Goal: Obtain resource: Obtain resource

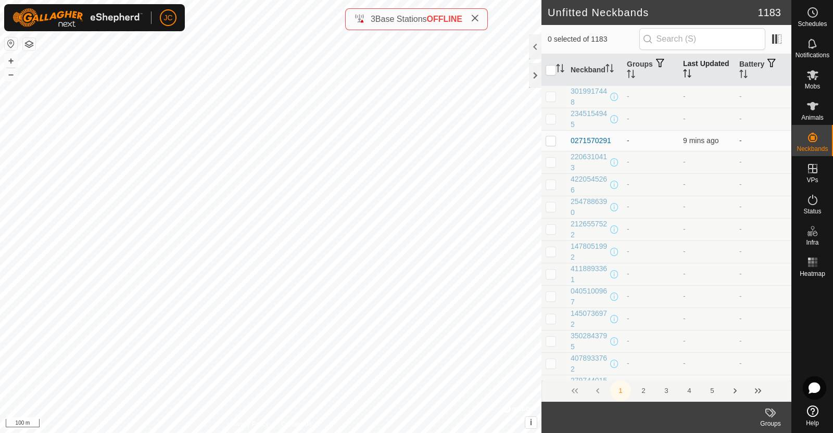
click at [695, 74] on th "Last Updated" at bounding box center [707, 70] width 56 height 32
click at [696, 74] on th "Last Updated" at bounding box center [707, 70] width 56 height 32
click at [699, 70] on th "Last Updated" at bounding box center [707, 70] width 56 height 32
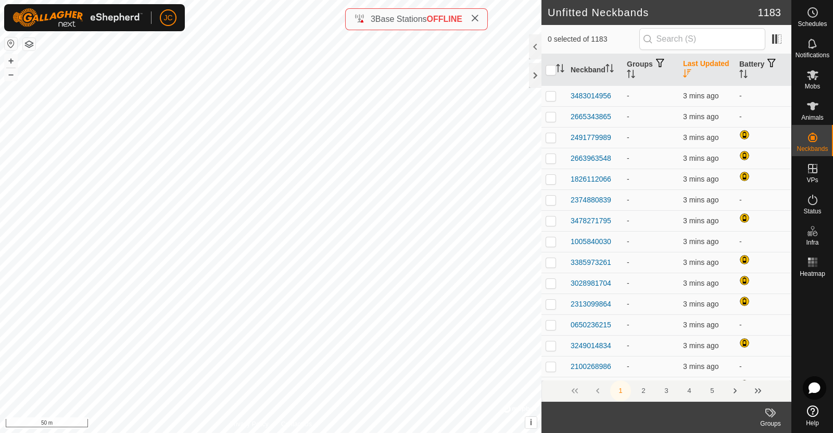
click at [699, 70] on th "Last Updated" at bounding box center [707, 70] width 56 height 32
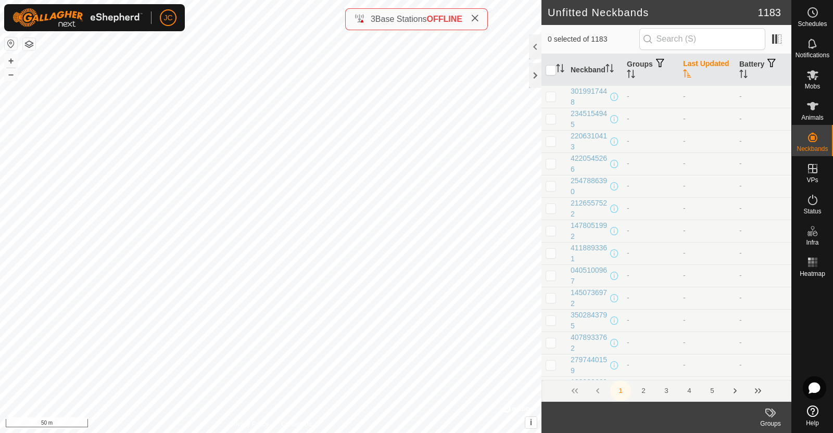
click at [699, 70] on th "Last Updated" at bounding box center [707, 70] width 56 height 32
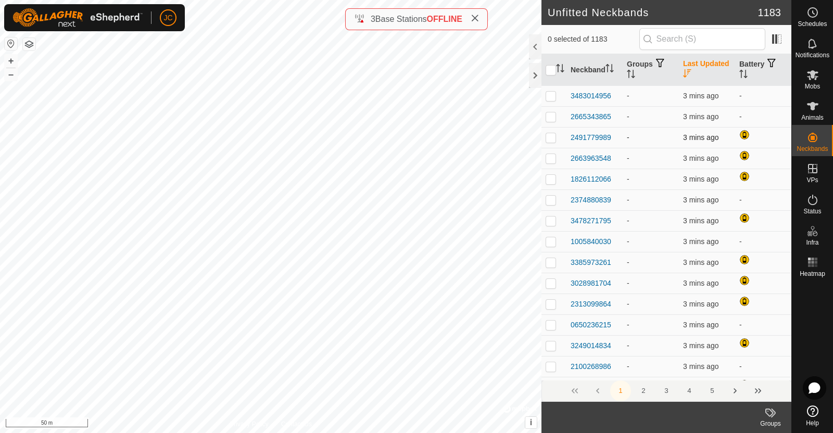
click at [694, 136] on span "3 mins ago" at bounding box center [700, 137] width 35 height 8
click at [552, 134] on p-checkbox at bounding box center [551, 137] width 10 height 8
click at [554, 138] on p-checkbox at bounding box center [551, 137] width 10 height 8
checkbox input "false"
click at [551, 158] on p-checkbox at bounding box center [551, 158] width 10 height 8
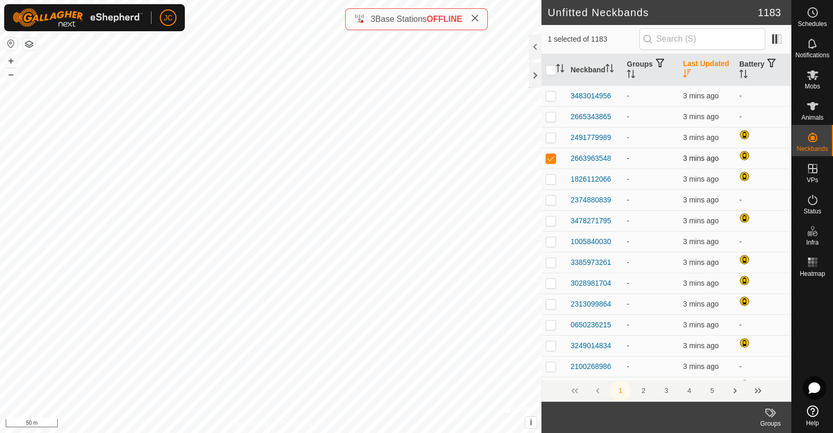
click at [551, 158] on p-checkbox at bounding box center [551, 158] width 10 height 8
checkbox input "false"
click at [549, 180] on p-checkbox at bounding box center [551, 179] width 10 height 8
checkbox input "false"
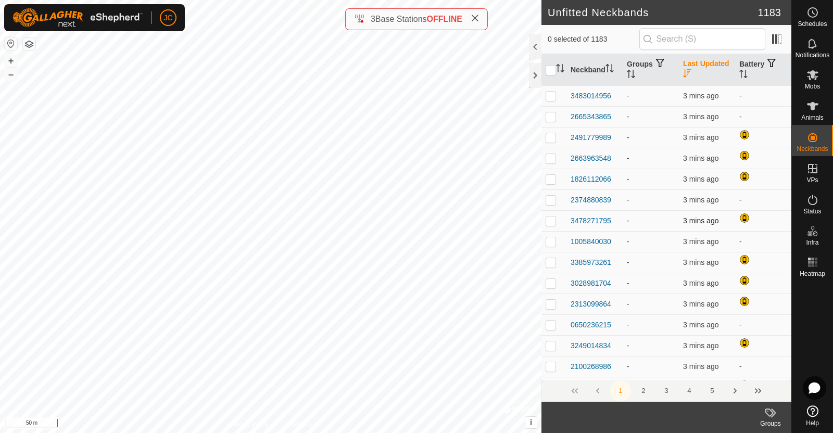
click at [550, 221] on p-checkbox at bounding box center [551, 221] width 10 height 8
checkbox input "false"
click at [535, 77] on div at bounding box center [535, 75] width 12 height 25
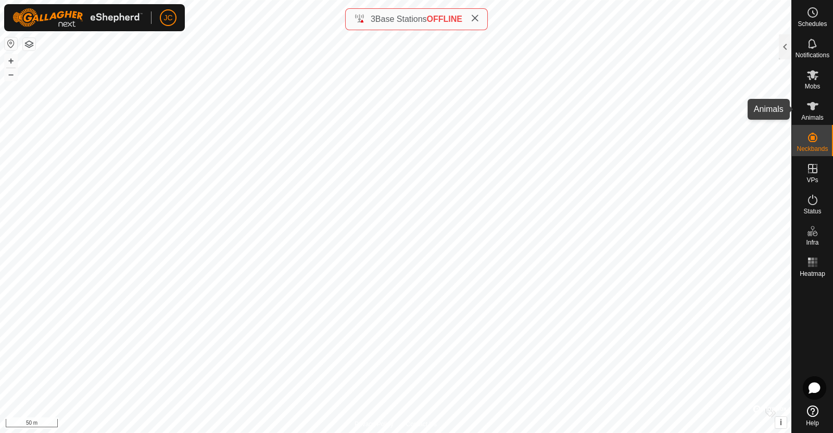
click at [813, 97] on div "Animals" at bounding box center [812, 109] width 41 height 31
click at [811, 104] on icon at bounding box center [812, 106] width 11 height 8
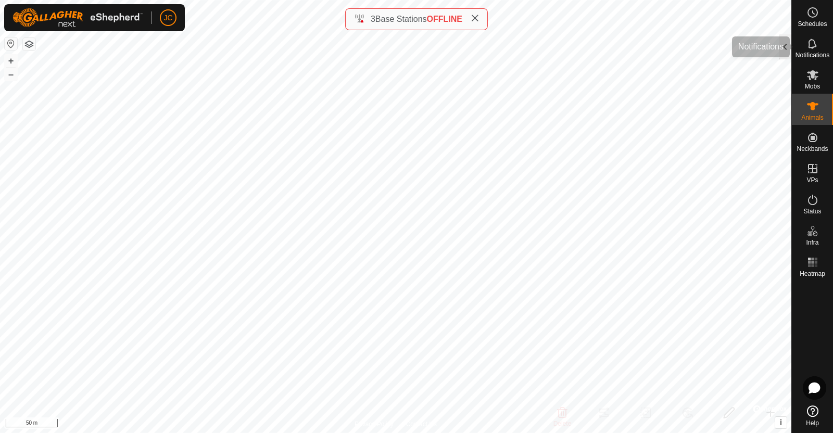
click at [789, 45] on div at bounding box center [785, 46] width 12 height 25
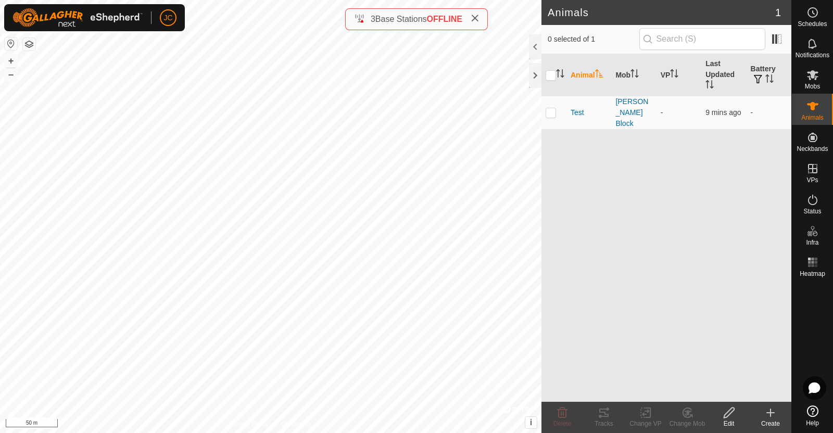
click at [772, 418] on icon at bounding box center [770, 413] width 12 height 12
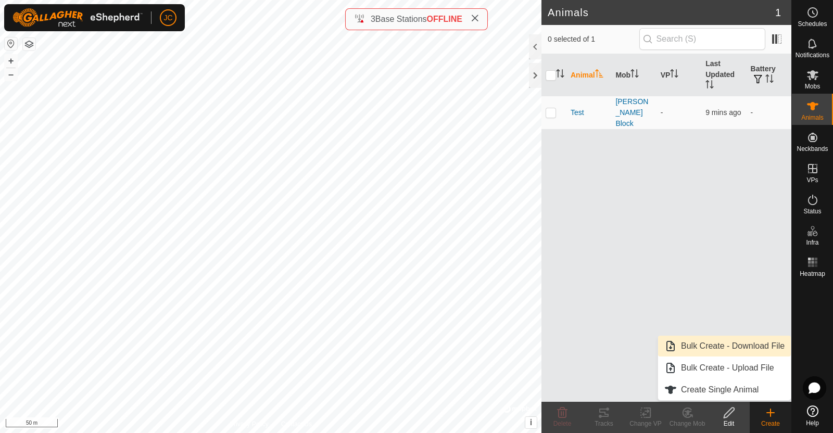
click at [757, 348] on link "Bulk Create - Download File" at bounding box center [724, 346] width 133 height 21
